Goal: Information Seeking & Learning: Learn about a topic

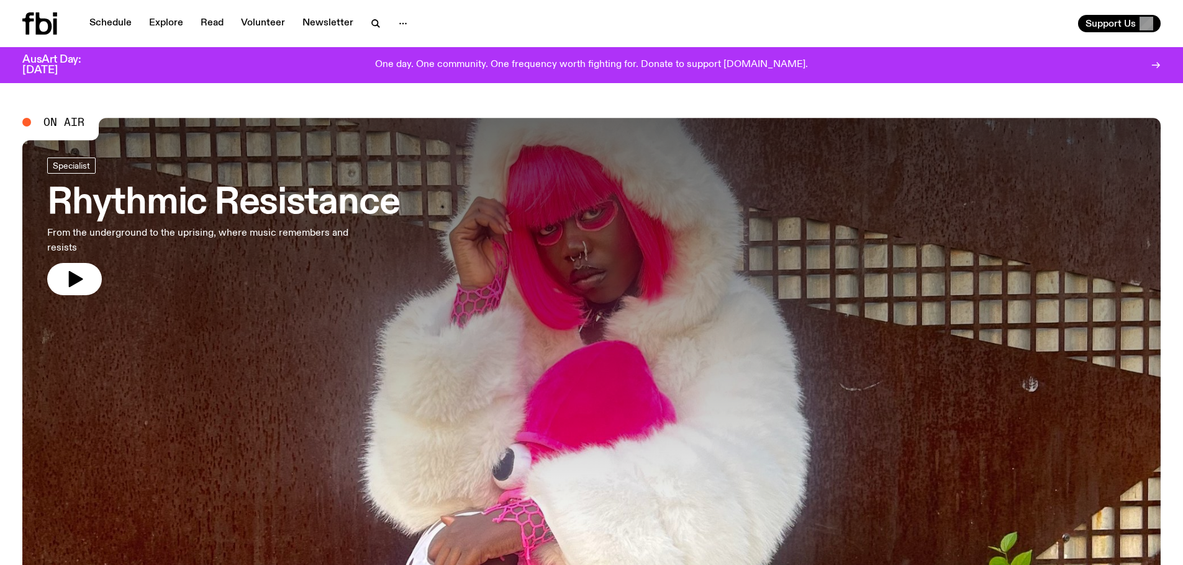
click at [99, 13] on div "Schedule Explore Read Volunteer Newsletter" at bounding box center [304, 23] width 564 height 22
click at [105, 22] on link "Schedule" at bounding box center [110, 23] width 57 height 17
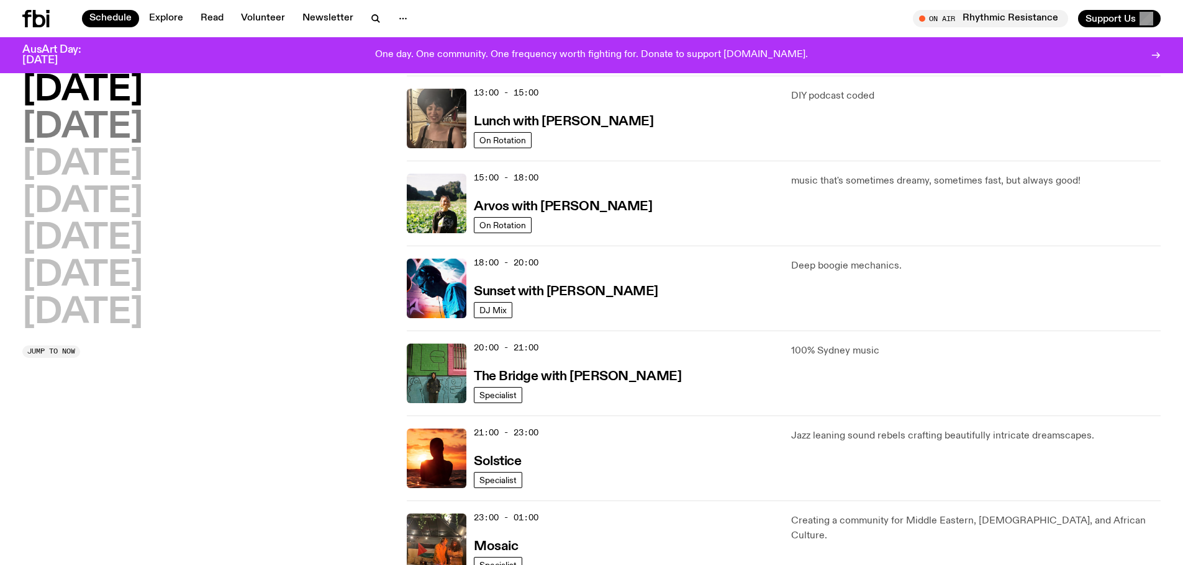
click at [143, 128] on h2 "[DATE]" at bounding box center [82, 127] width 120 height 35
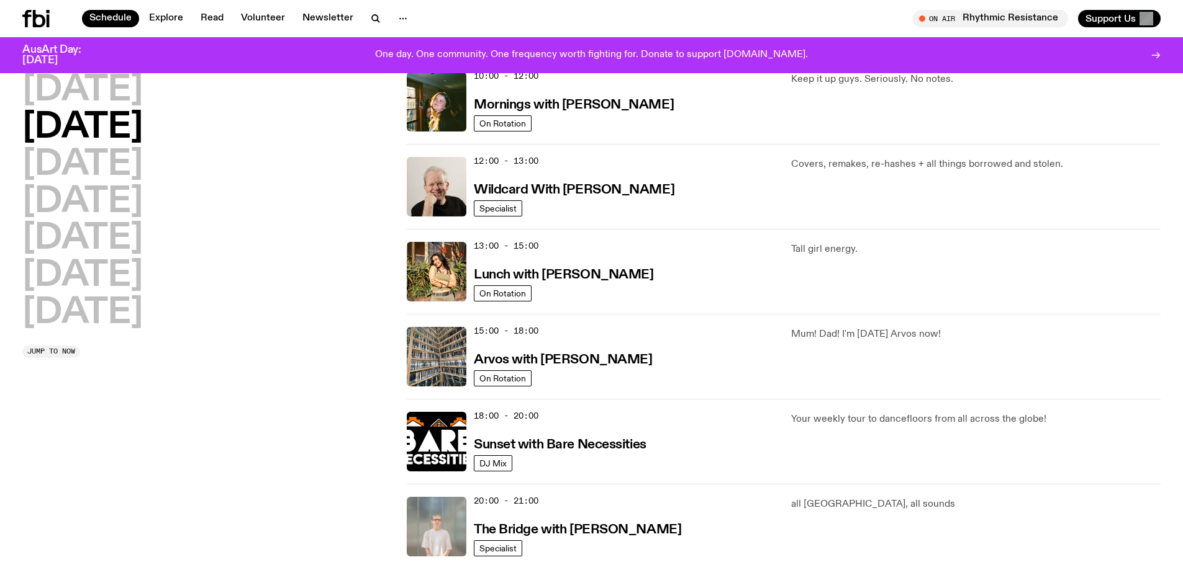
scroll to position [220, 0]
click at [143, 163] on h2 "[DATE]" at bounding box center [82, 165] width 120 height 35
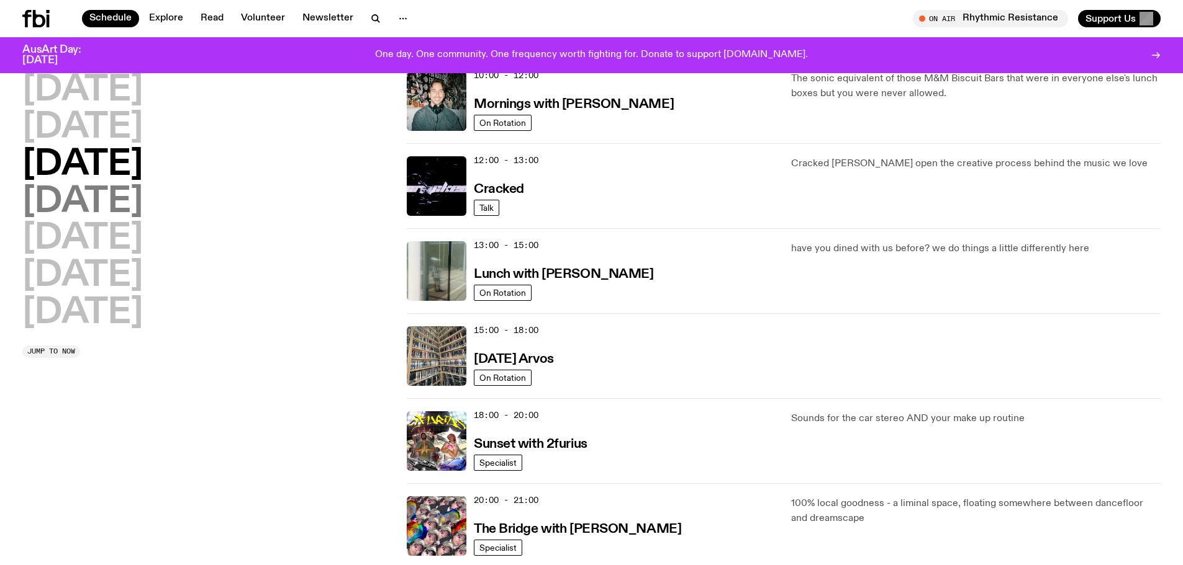
click at [143, 210] on h2 "[DATE]" at bounding box center [82, 202] width 120 height 35
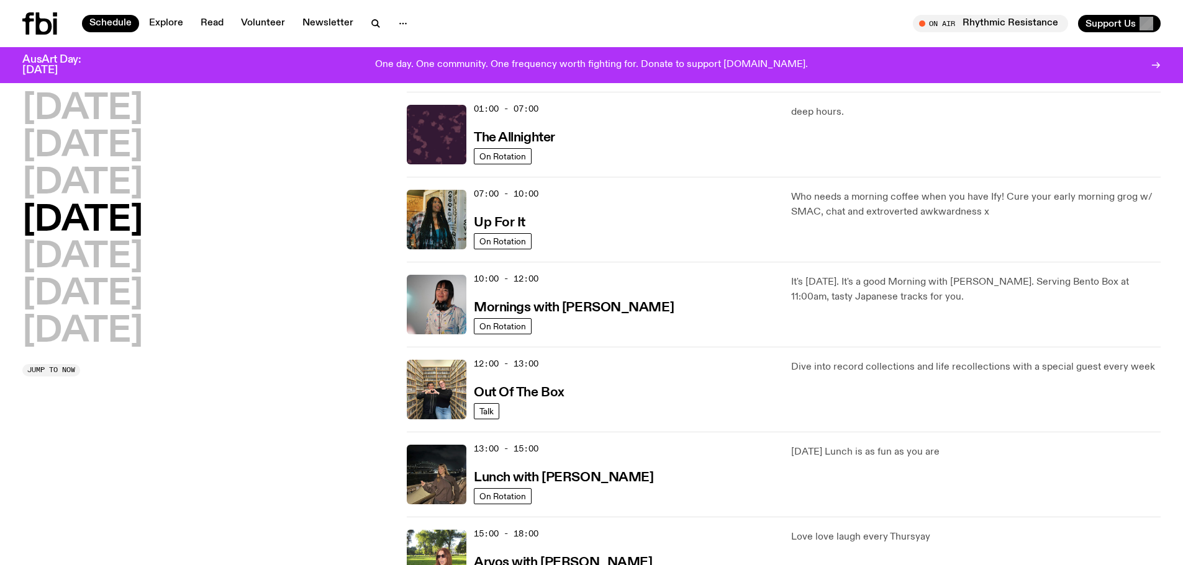
scroll to position [0, 0]
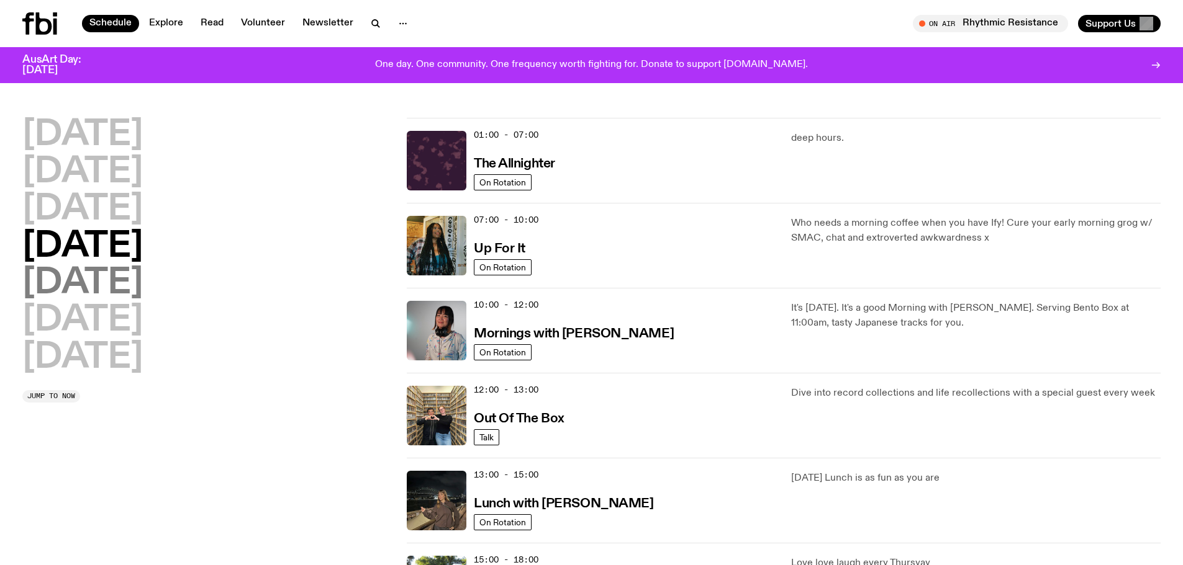
click at [117, 287] on h2 "[DATE]" at bounding box center [82, 283] width 120 height 35
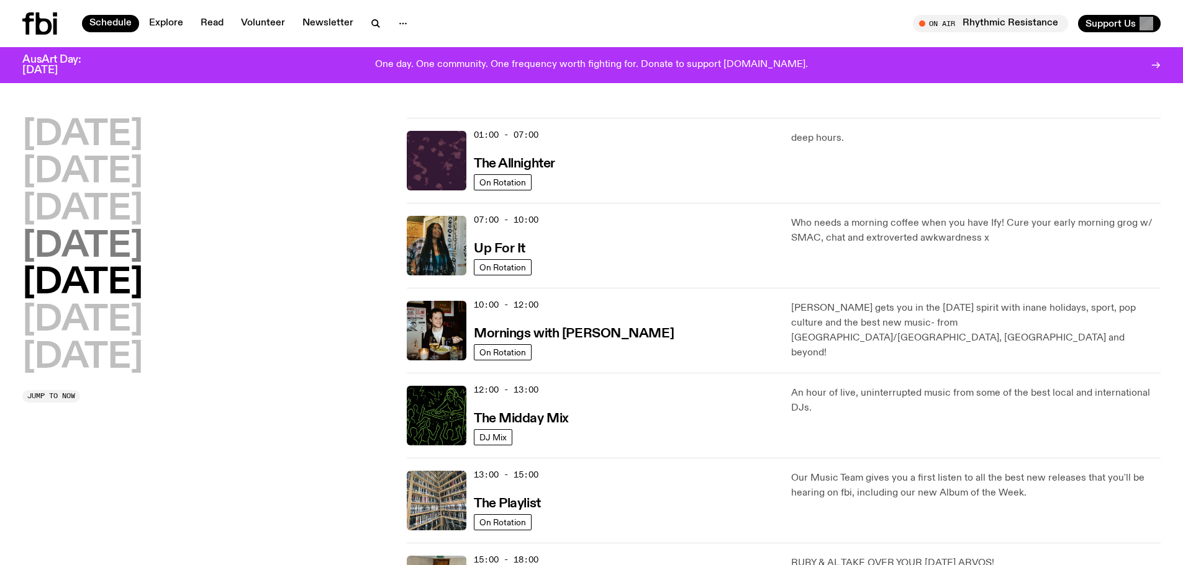
click at [104, 234] on h2 "[DATE]" at bounding box center [82, 247] width 120 height 35
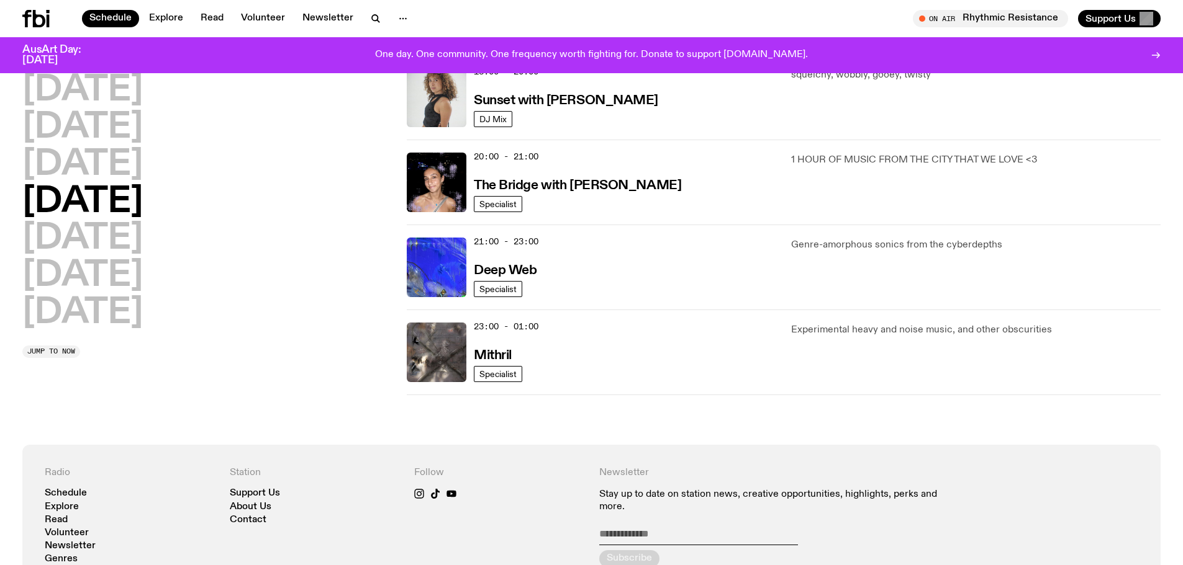
scroll to position [578, 0]
